Goal: Answer question/provide support: Answer question/provide support

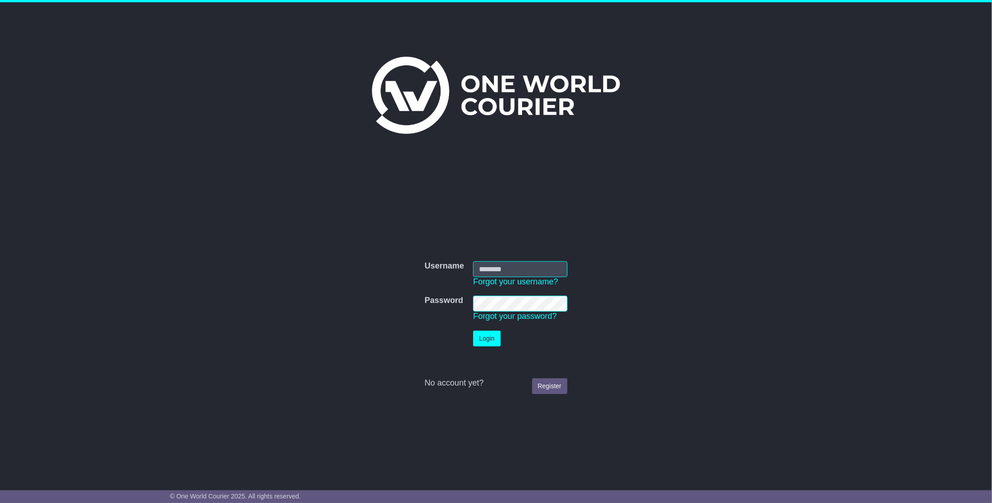
type input "**********"
click at [487, 341] on button "Login" at bounding box center [486, 339] width 27 height 16
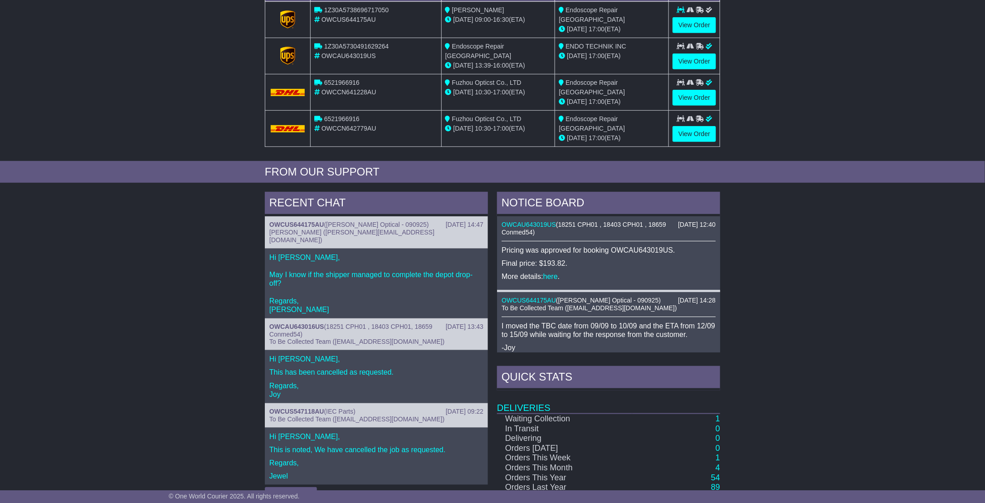
scroll to position [285, 0]
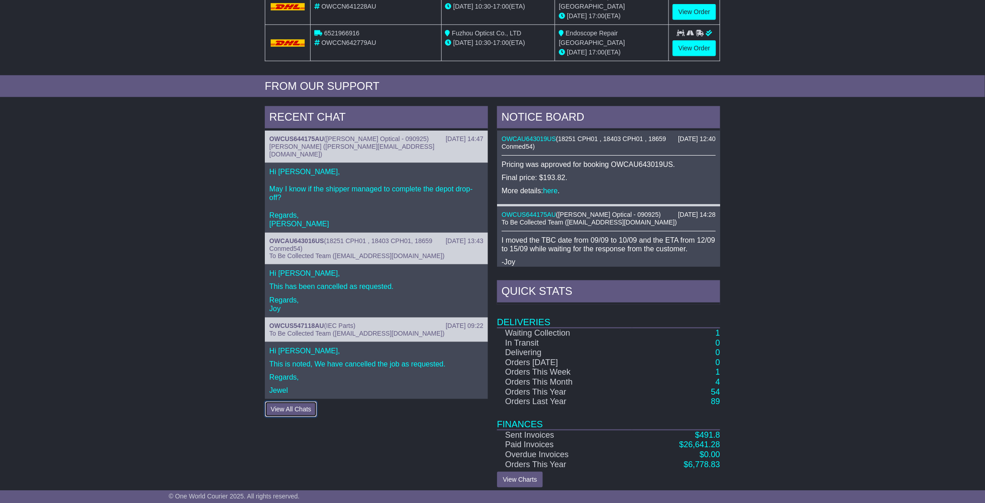
click at [289, 401] on button "View All Chats" at bounding box center [291, 409] width 52 height 16
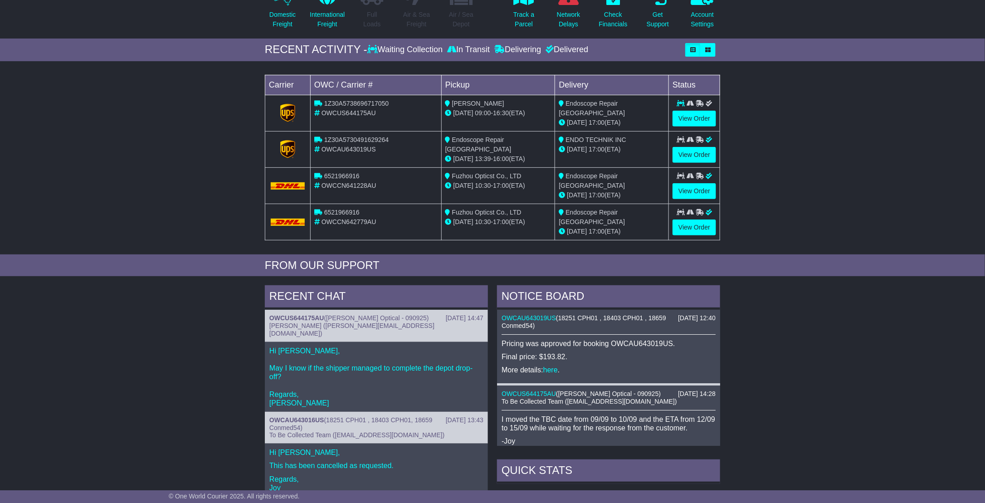
scroll to position [194, 0]
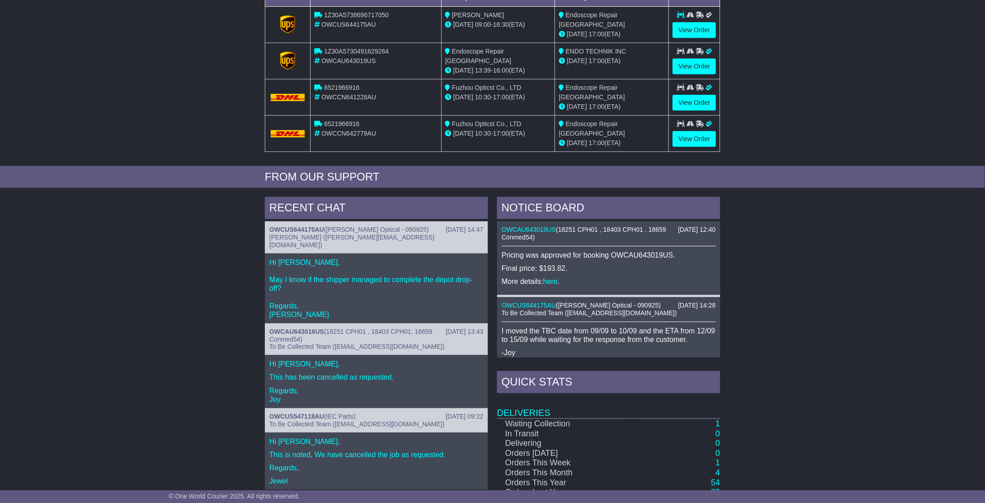
click at [360, 284] on p "Hi Conrad, May I know if the shipper managed to complete the depot drop-off? Re…" at bounding box center [376, 288] width 214 height 61
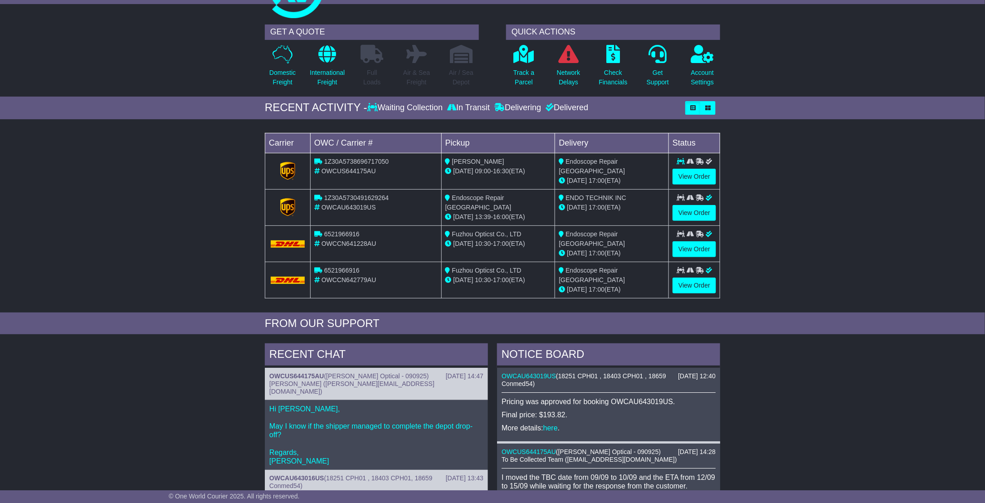
scroll to position [0, 0]
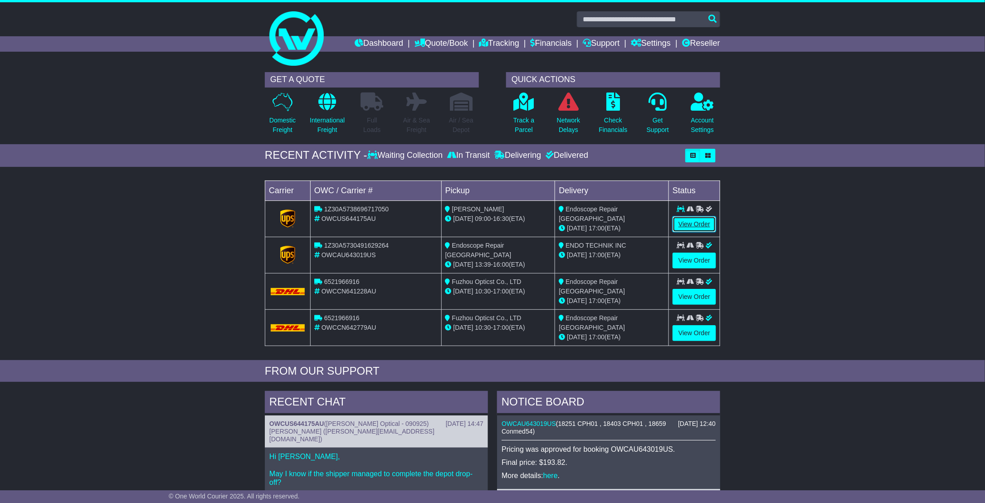
click at [693, 222] on link "View Order" at bounding box center [695, 224] width 44 height 16
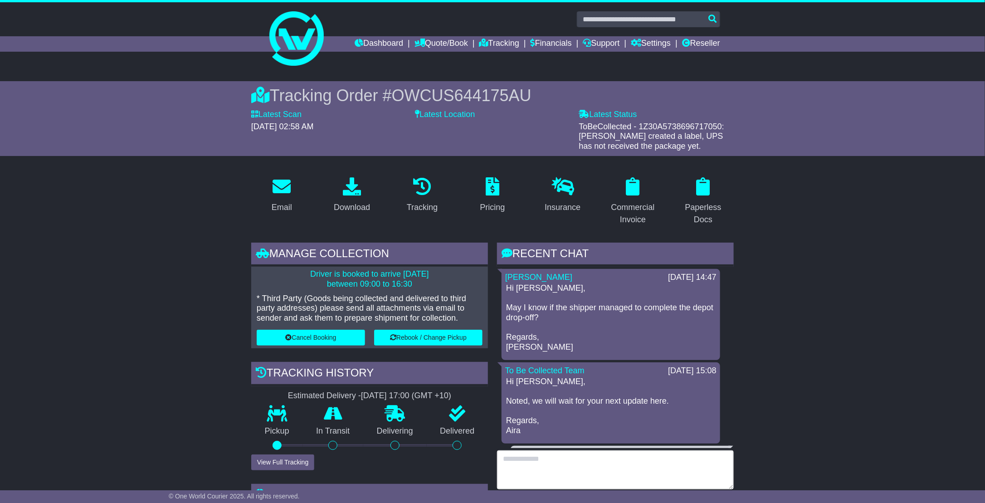
click at [539, 465] on textarea at bounding box center [615, 469] width 237 height 39
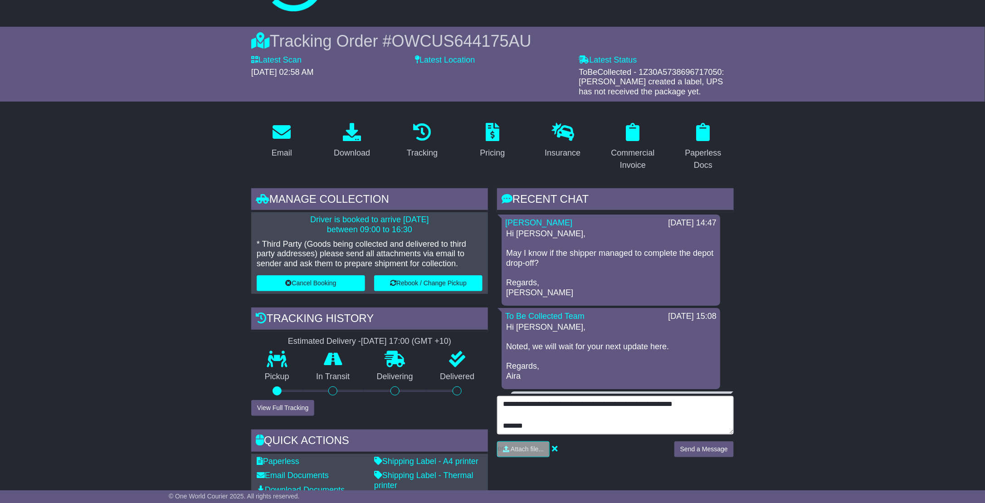
scroll to position [136, 0]
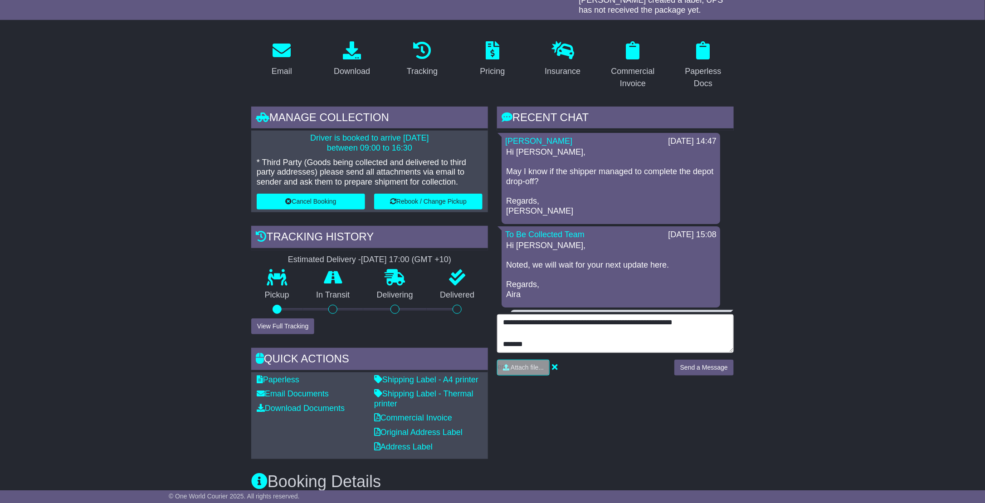
type textarea "**********"
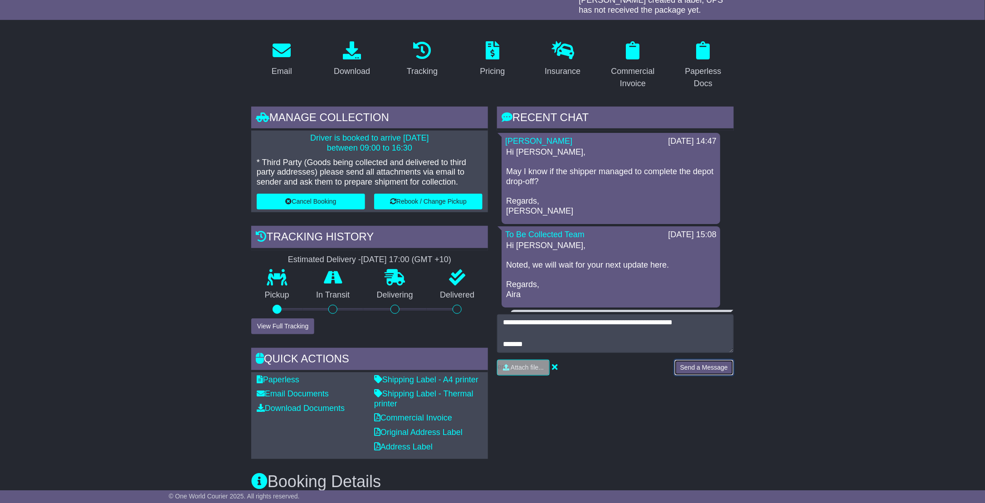
click at [700, 362] on button "Send a Message" at bounding box center [703, 368] width 59 height 16
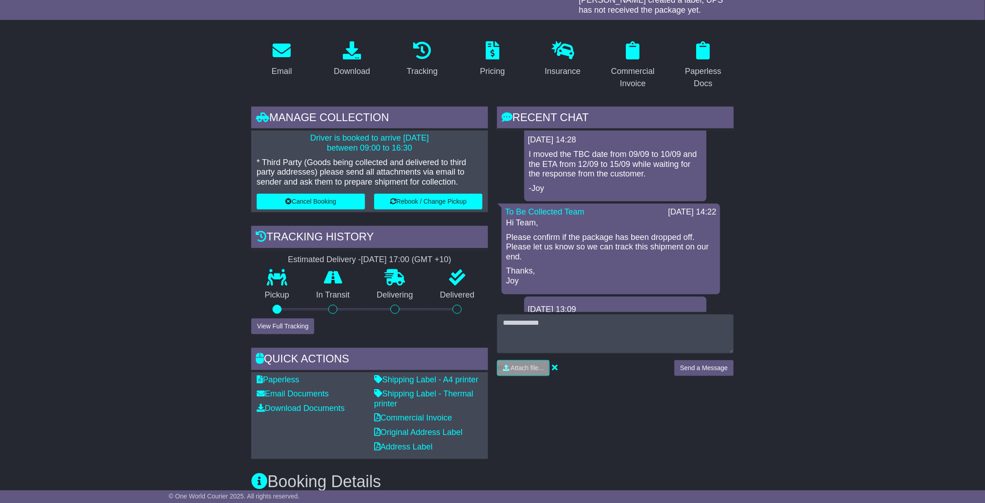
scroll to position [272, 0]
